Goal: Check status: Check status

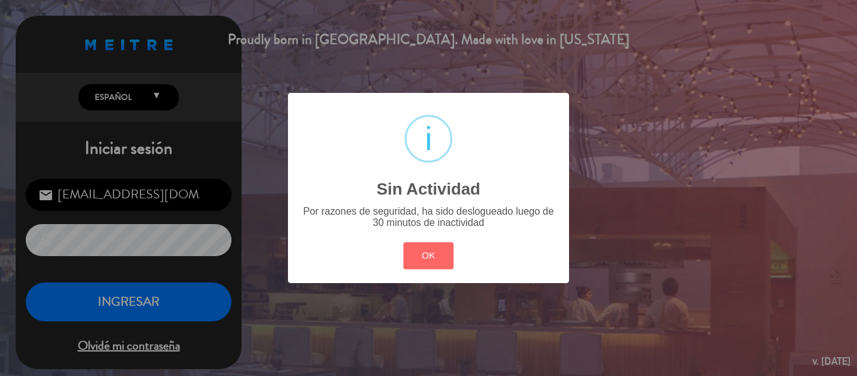
click at [446, 274] on div "? ! i Sin Actividad × Por razones de seguridad, ha sido deslogueado luego de 30…" at bounding box center [428, 188] width 281 height 190
click at [434, 256] on button "OK" at bounding box center [428, 255] width 51 height 27
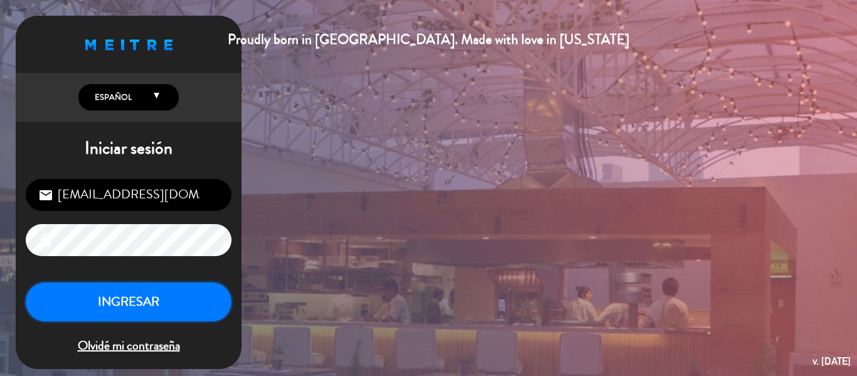
click at [184, 289] on button "INGRESAR" at bounding box center [129, 302] width 206 height 40
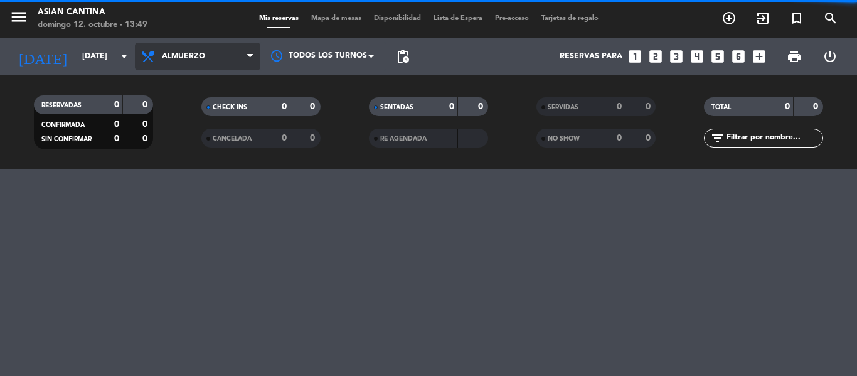
click at [233, 51] on span "Almuerzo" at bounding box center [198, 57] width 126 height 28
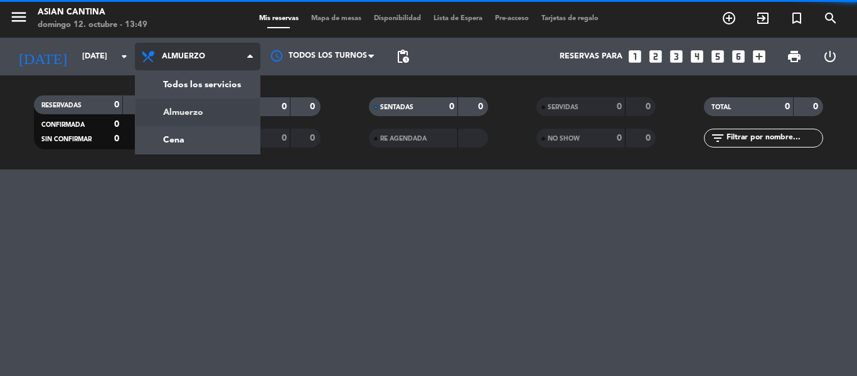
click at [233, 51] on span "Almuerzo" at bounding box center [198, 57] width 126 height 28
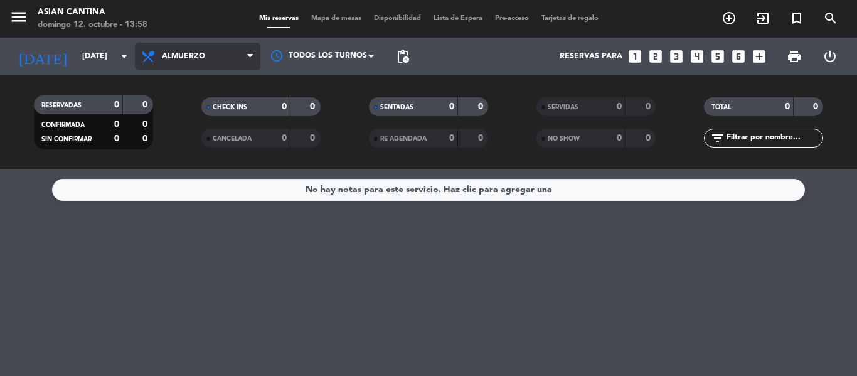
click at [226, 55] on span "Almuerzo" at bounding box center [198, 57] width 126 height 28
click at [203, 132] on div "menu Asian Cantina [DATE] 12. octubre - 13:58 Mis reservas Mapa de mesas Dispon…" at bounding box center [428, 84] width 857 height 169
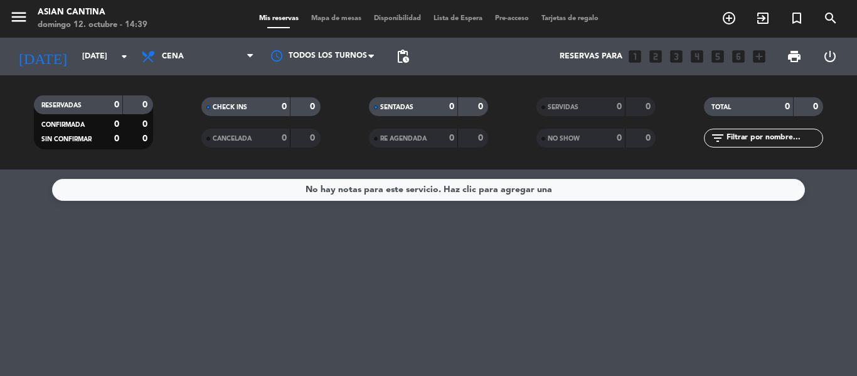
click at [415, 334] on div "No hay notas para este servicio. Haz clic para agregar una" at bounding box center [428, 272] width 857 height 206
click at [687, 253] on div "No hay notas para este servicio. Haz clic para agregar una" at bounding box center [428, 272] width 857 height 206
